Goal: Task Accomplishment & Management: Manage account settings

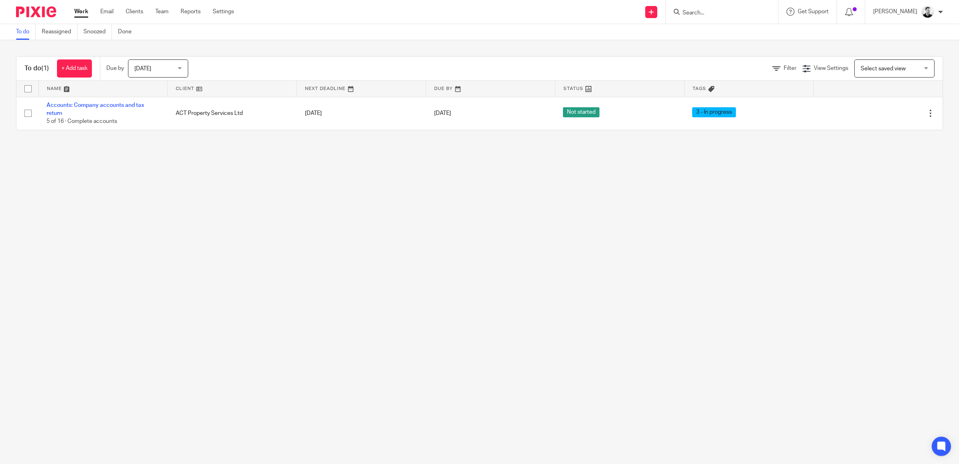
click at [753, 10] on input "Search" at bounding box center [718, 13] width 72 height 7
type input "omni"
click at [743, 33] on link at bounding box center [757, 37] width 155 height 25
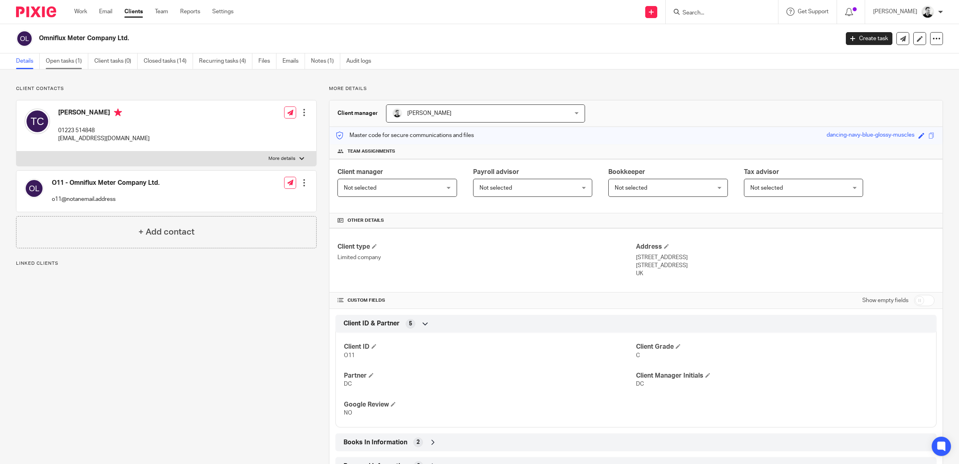
click at [67, 63] on link "Open tasks (1)" at bounding box center [67, 61] width 43 height 16
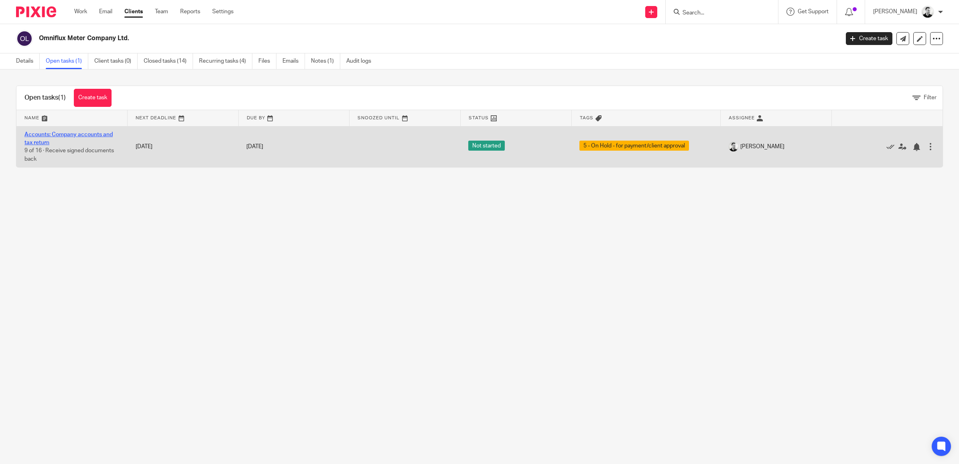
click at [102, 134] on link "Accounts: Company accounts and tax return" at bounding box center [68, 139] width 88 height 14
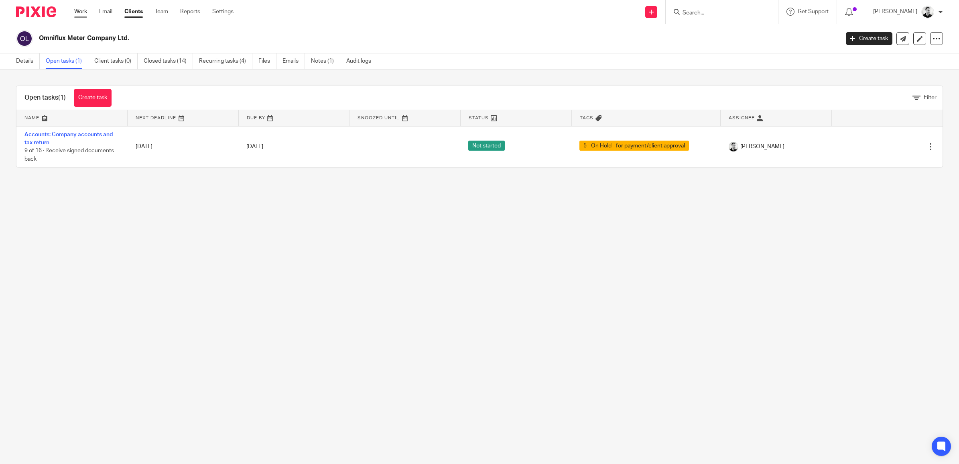
click at [81, 10] on link "Work" at bounding box center [80, 12] width 13 height 8
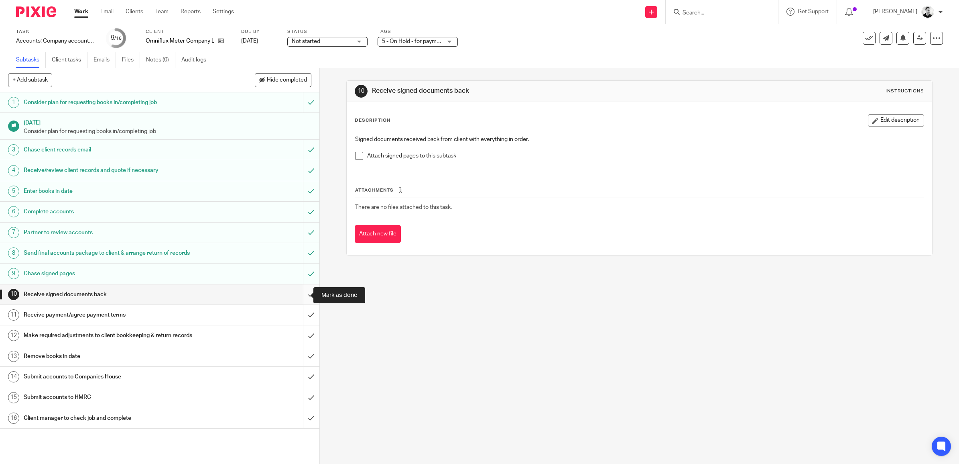
click at [298, 295] on input "submit" at bounding box center [159, 294] width 319 height 20
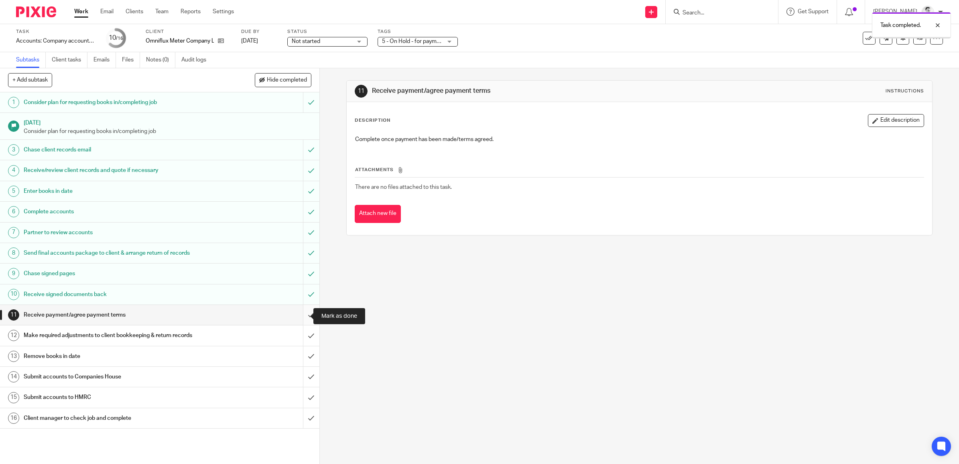
click at [299, 315] on input "submit" at bounding box center [159, 315] width 319 height 20
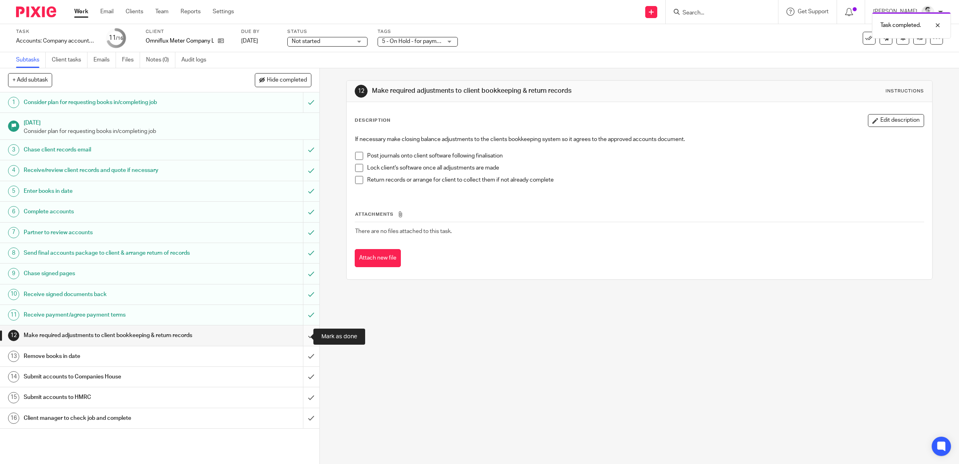
click at [302, 338] on input "submit" at bounding box center [159, 335] width 319 height 20
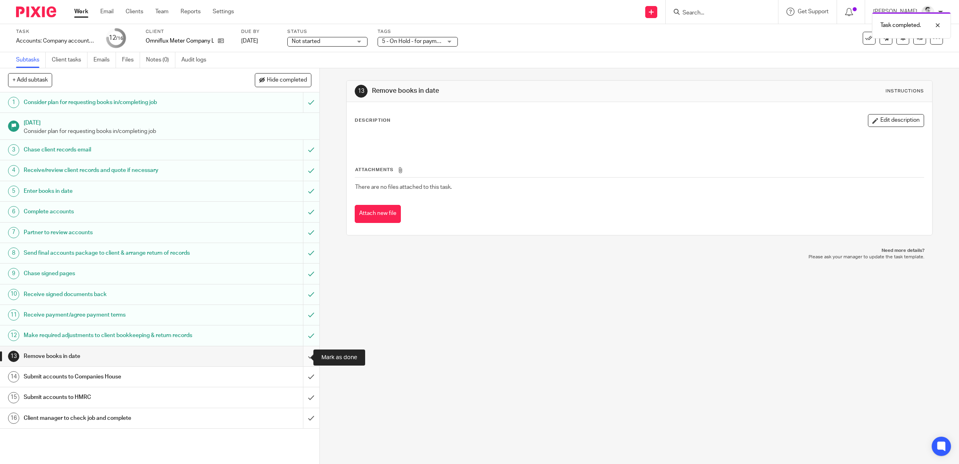
click at [302, 352] on input "submit" at bounding box center [159, 356] width 319 height 20
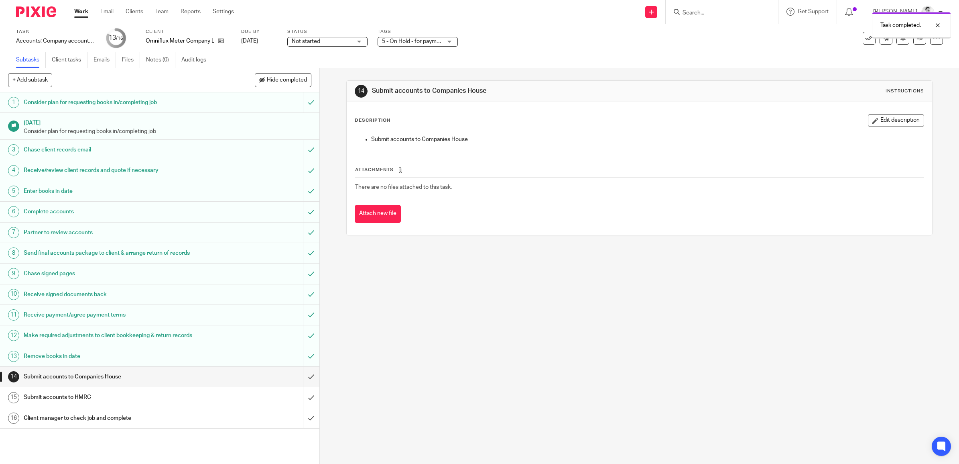
click at [428, 43] on span "5 - On Hold - for payment/client approval" at bounding box center [412, 41] width 60 height 8
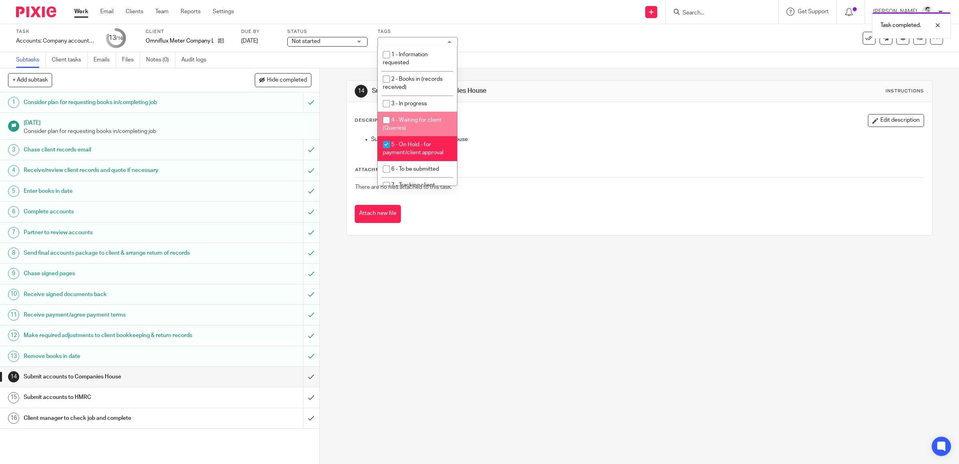
click at [526, 39] on div "Task completed." at bounding box center [716, 23] width 472 height 31
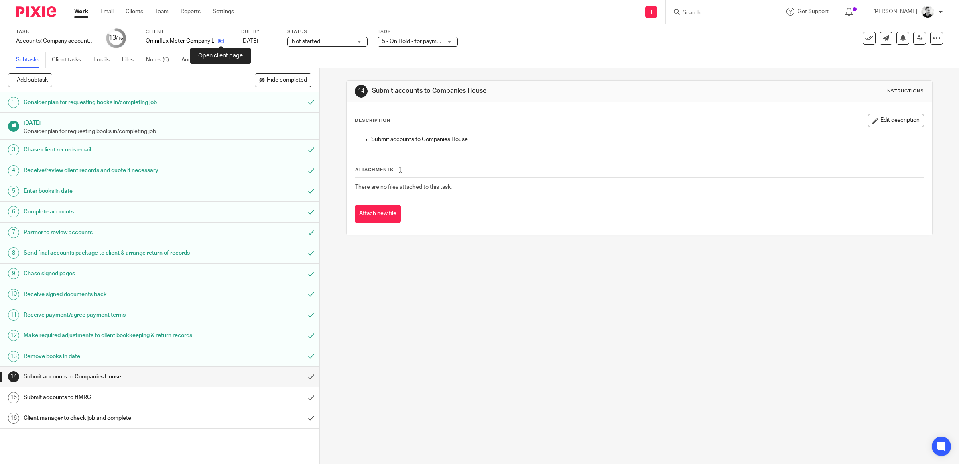
click at [223, 43] on icon at bounding box center [221, 41] width 6 height 6
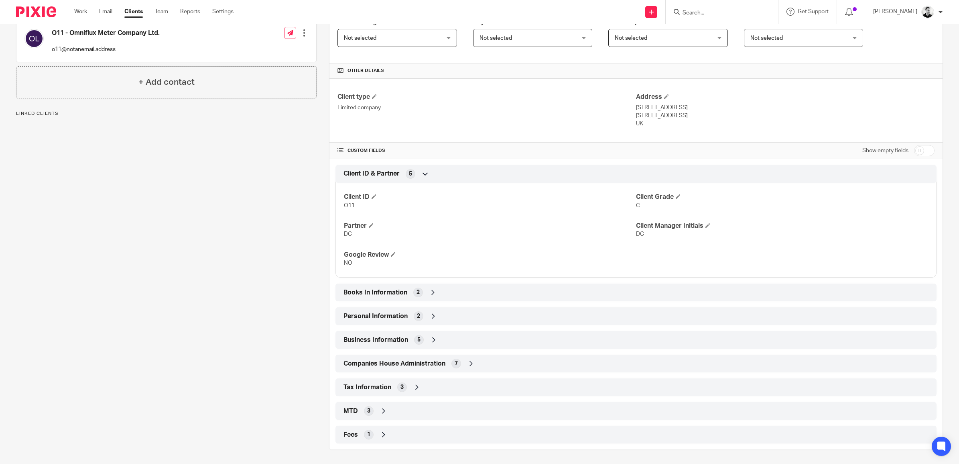
scroll to position [151, 0]
click at [914, 149] on input "checkbox" at bounding box center [924, 149] width 20 height 11
checkbox input "true"
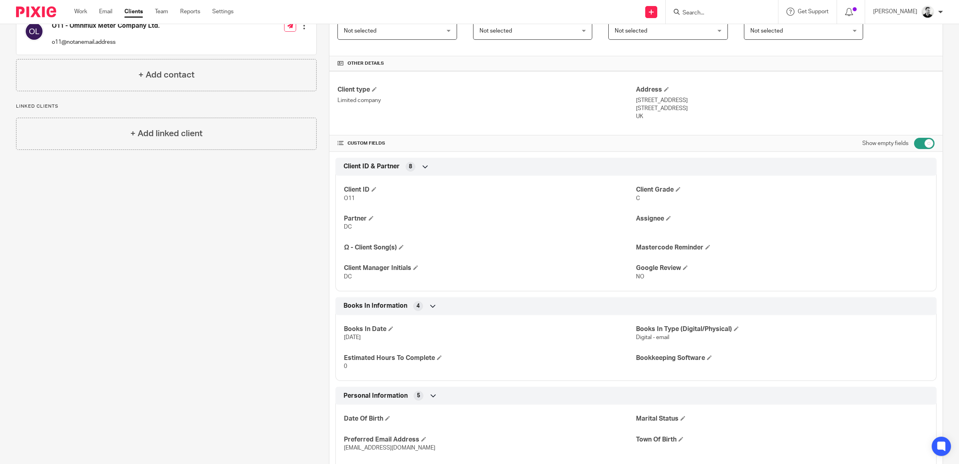
scroll to position [201, 0]
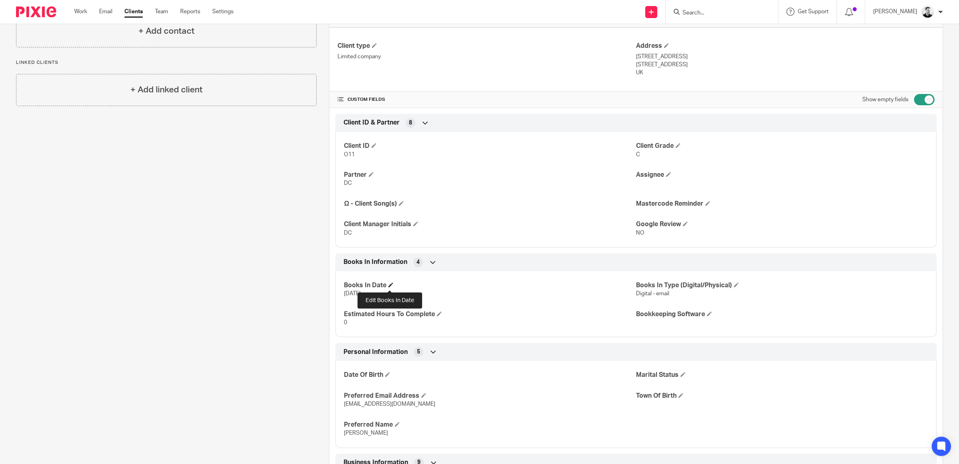
click at [388, 288] on h4 "Books In Date" at bounding box center [490, 285] width 292 height 8
click at [390, 285] on span at bounding box center [390, 284] width 5 height 5
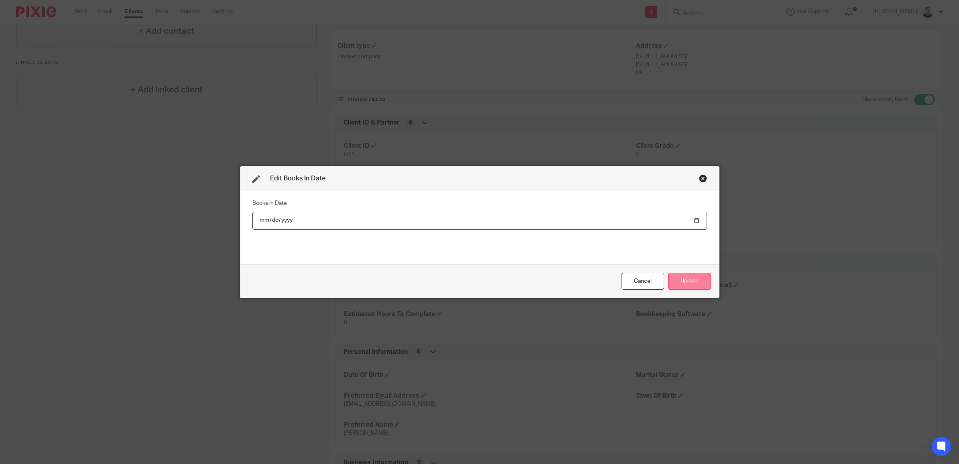
click at [690, 280] on button "Update" at bounding box center [689, 281] width 43 height 17
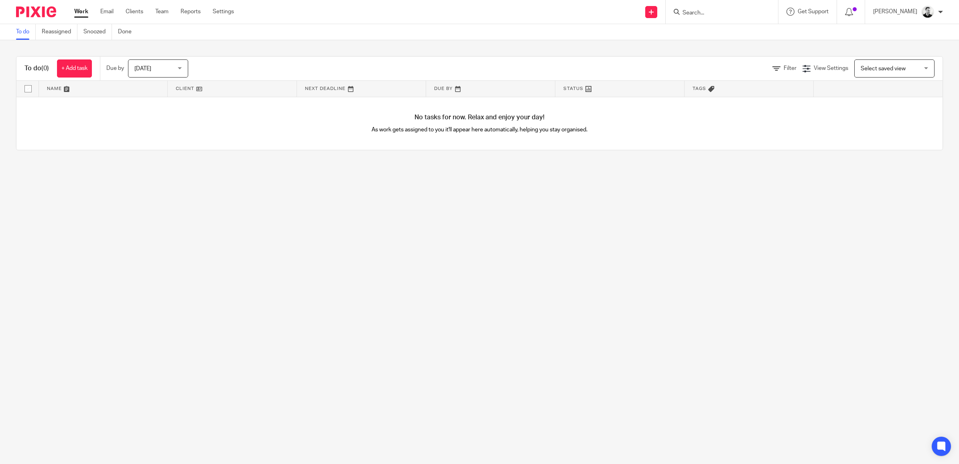
click at [157, 66] on span "[DATE]" at bounding box center [155, 68] width 43 height 17
click at [153, 118] on span "This week" at bounding box center [147, 118] width 25 height 6
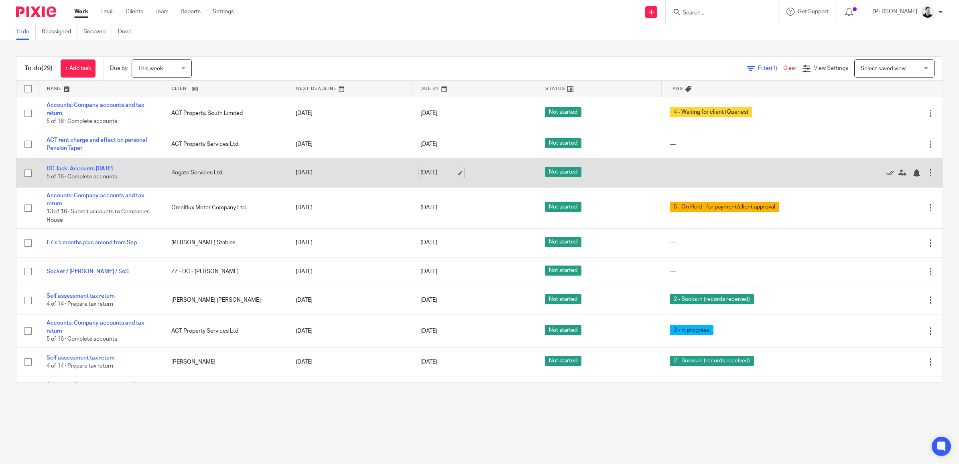
click at [436, 174] on link "[DATE]" at bounding box center [439, 173] width 36 height 8
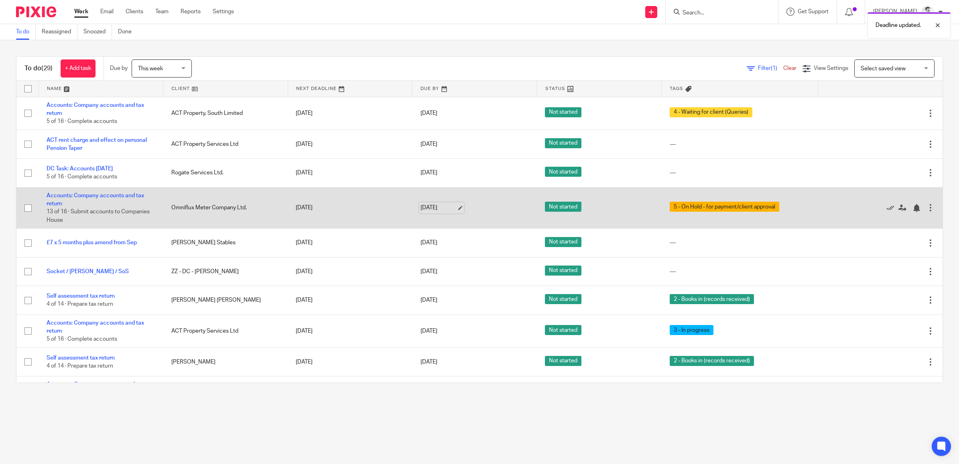
click at [436, 205] on link "[DATE]" at bounding box center [439, 207] width 36 height 8
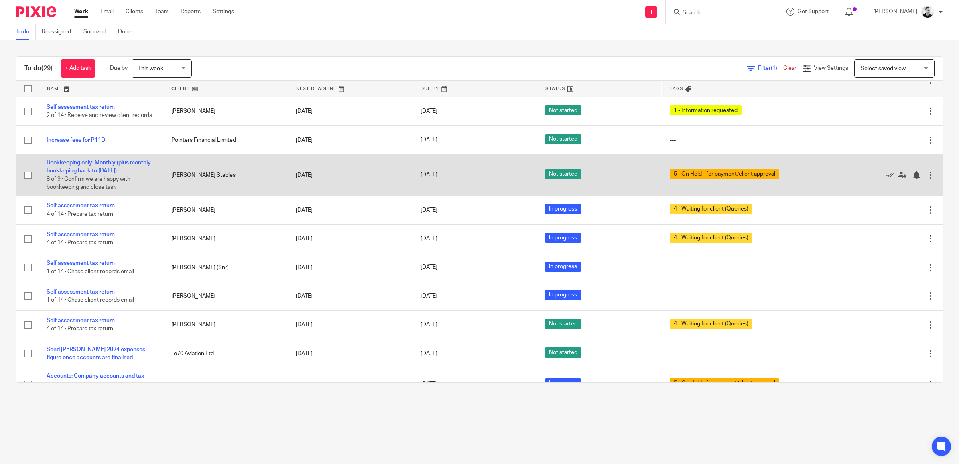
scroll to position [502, 0]
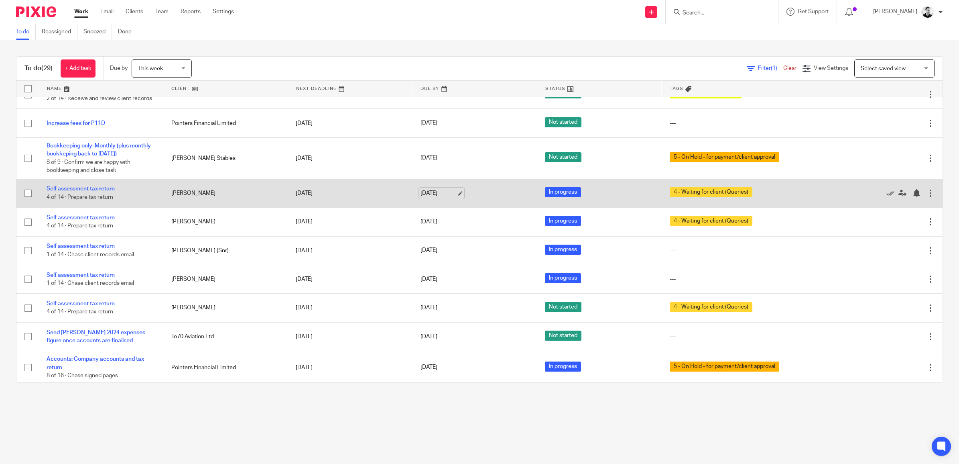
click at [434, 197] on link "[DATE]" at bounding box center [439, 193] width 36 height 8
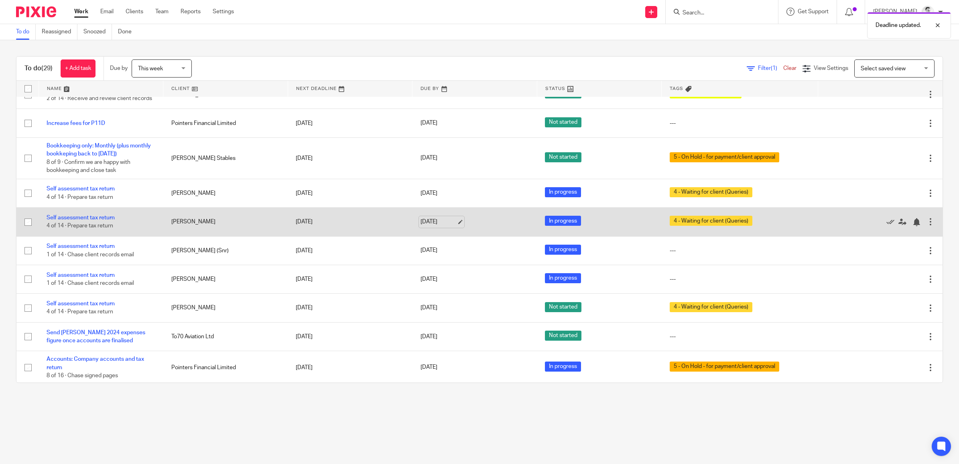
click at [428, 226] on link "19 Sep 2025" at bounding box center [439, 222] width 36 height 8
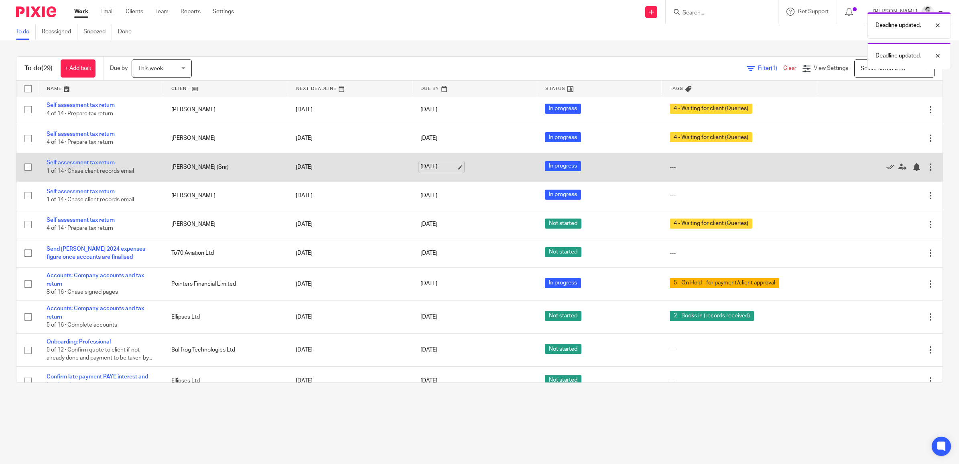
scroll to position [602, 0]
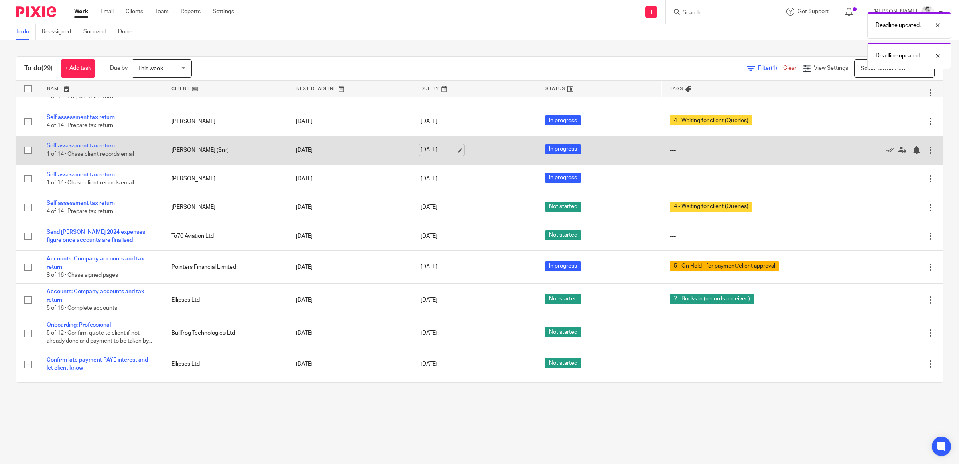
click at [439, 154] on link "19 Sep 2025" at bounding box center [439, 150] width 36 height 8
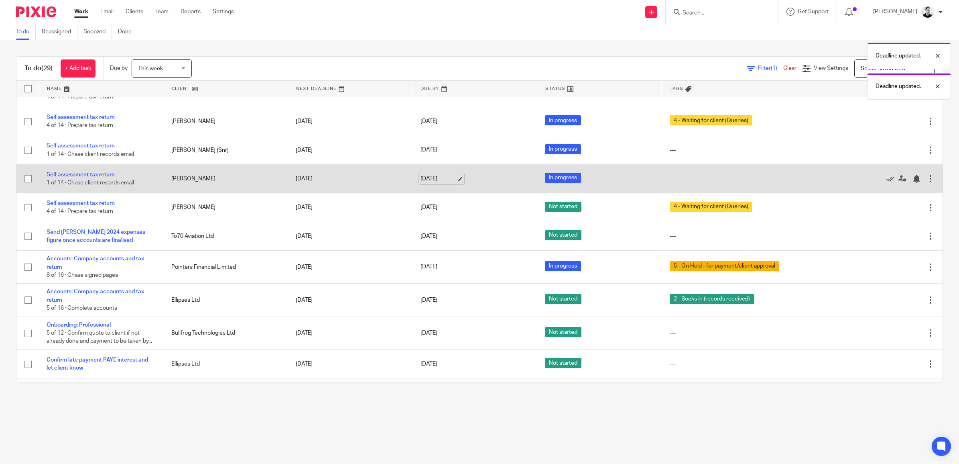
click at [421, 181] on link "19 Sep 2025" at bounding box center [439, 179] width 36 height 8
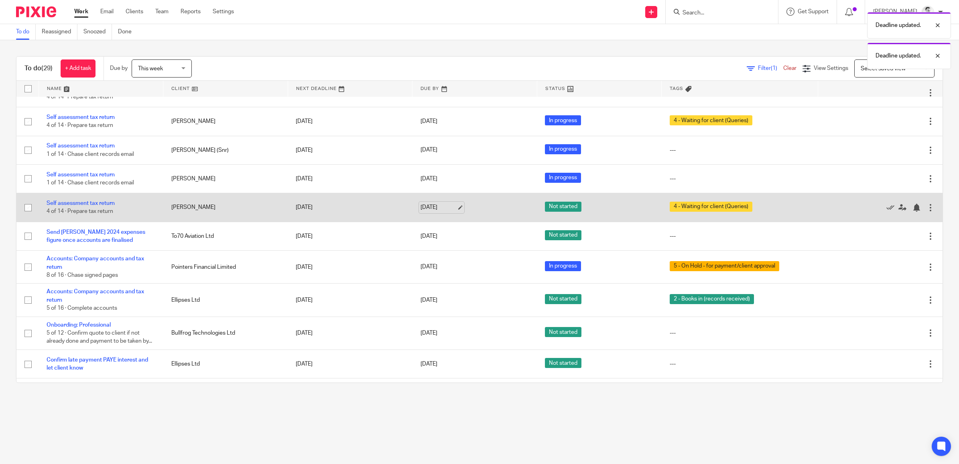
click at [426, 212] on link "19 Sep 2025" at bounding box center [439, 207] width 36 height 8
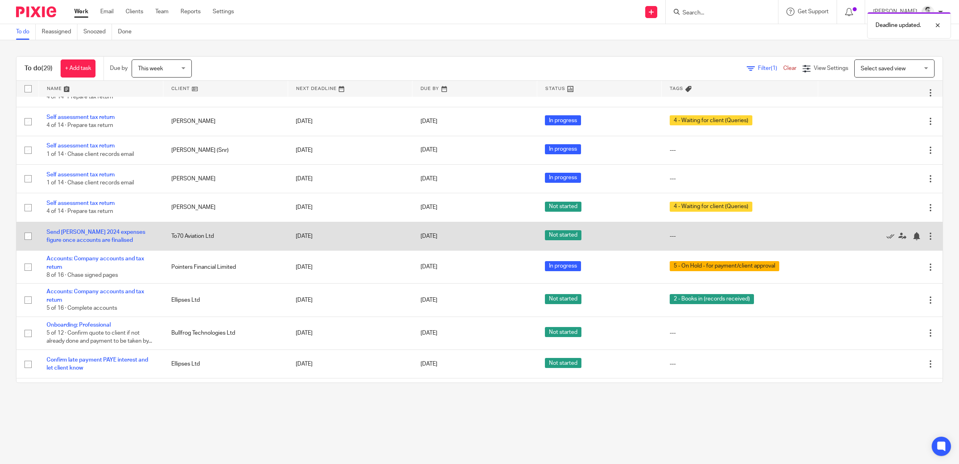
scroll to position [643, 0]
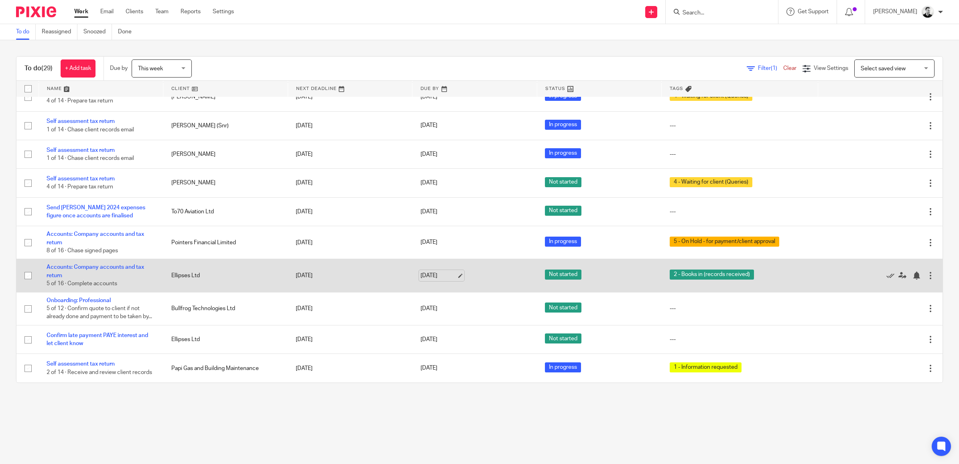
click at [422, 271] on link "19 Sep 2025" at bounding box center [439, 275] width 36 height 8
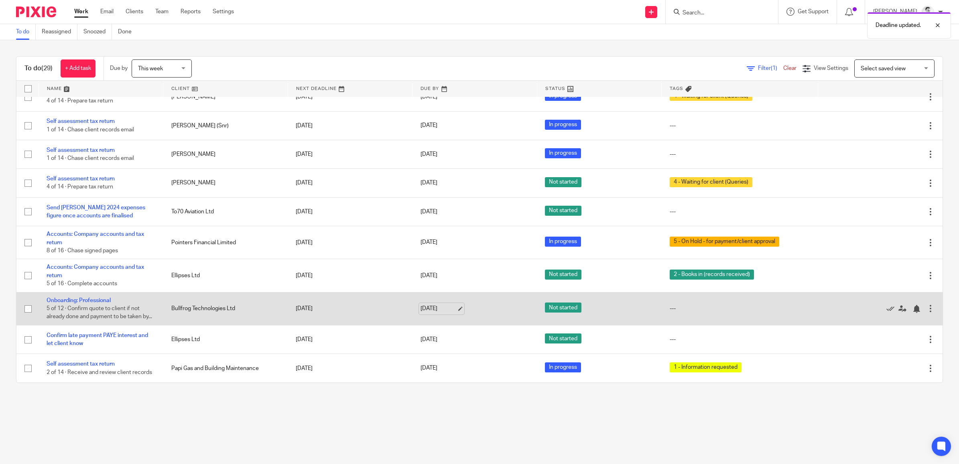
click at [440, 304] on link "19 Sep 2025" at bounding box center [439, 308] width 36 height 8
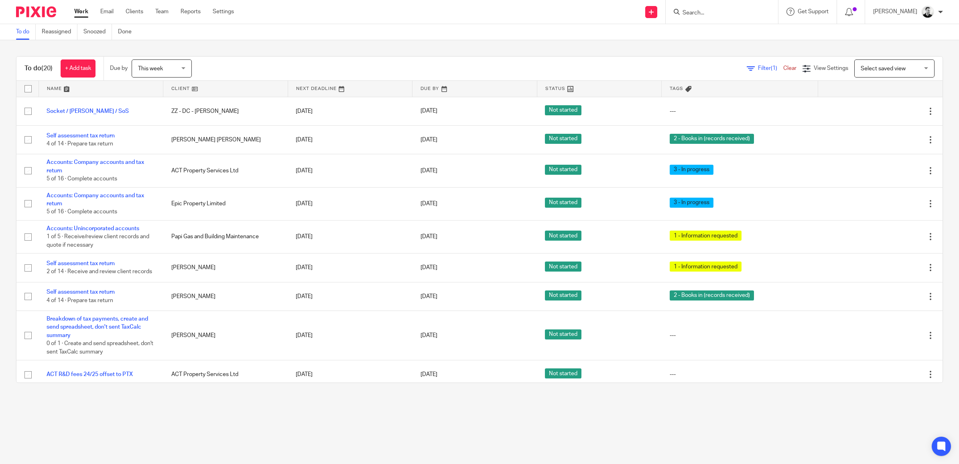
click at [172, 63] on span "This week" at bounding box center [159, 68] width 43 height 17
click at [164, 96] on li "[DATE]" at bounding box center [163, 102] width 59 height 16
